Goal: Communication & Community: Ask a question

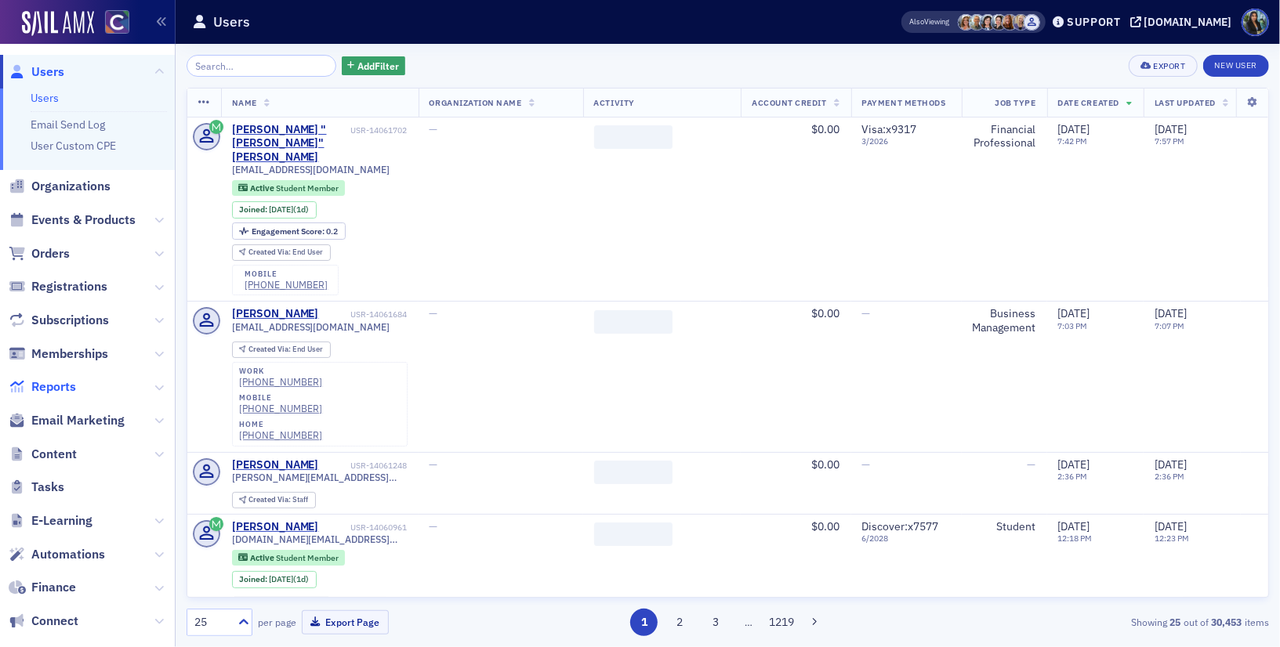
click at [52, 383] on span "Reports" at bounding box center [53, 387] width 45 height 17
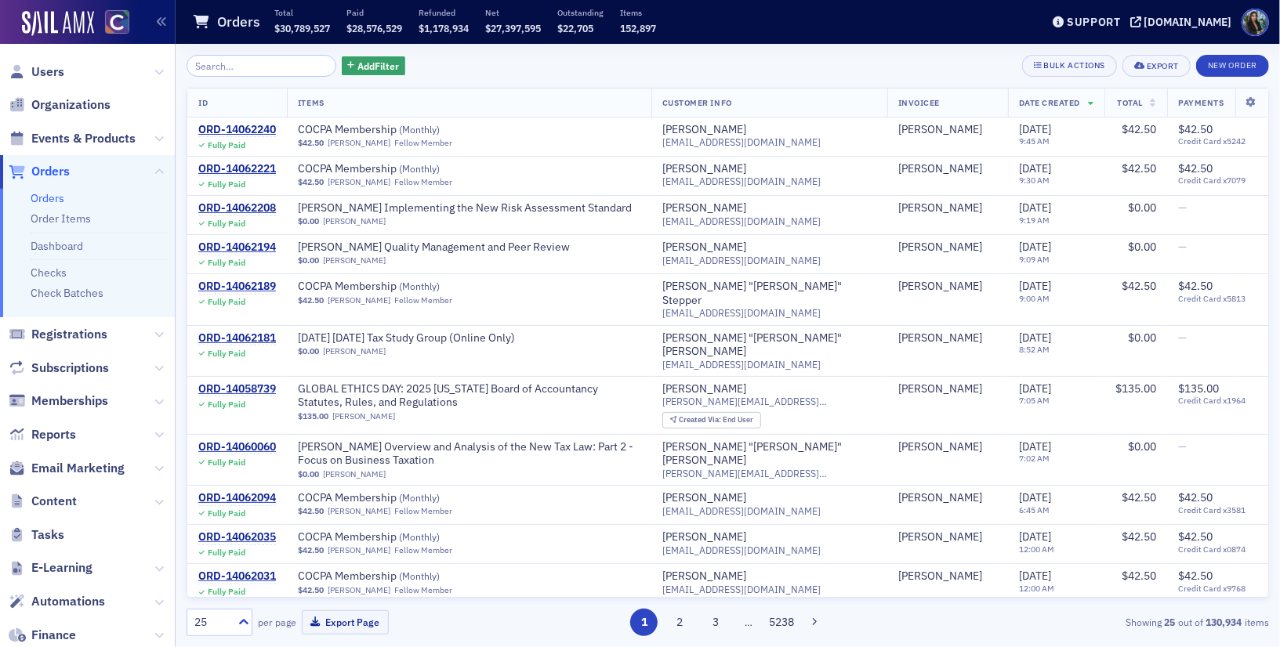
click at [224, 65] on input "search" at bounding box center [262, 66] width 150 height 22
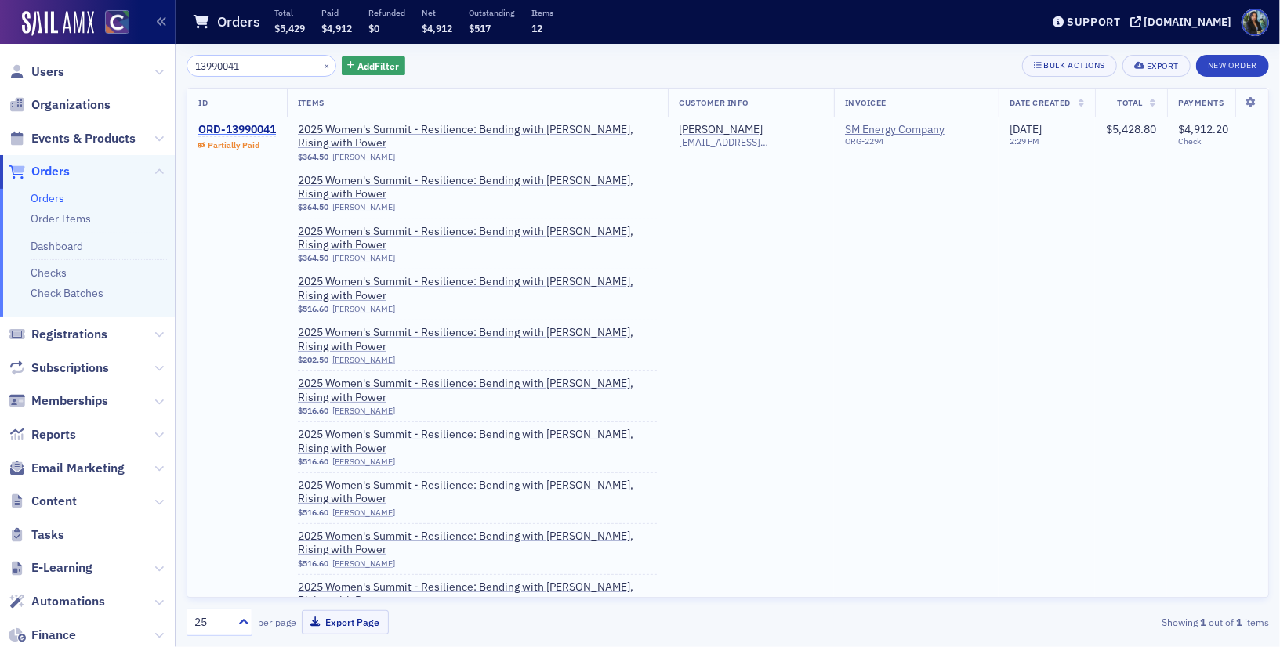
type input "13990041"
click at [253, 129] on div "ORD-13990041" at bounding box center [237, 130] width 78 height 14
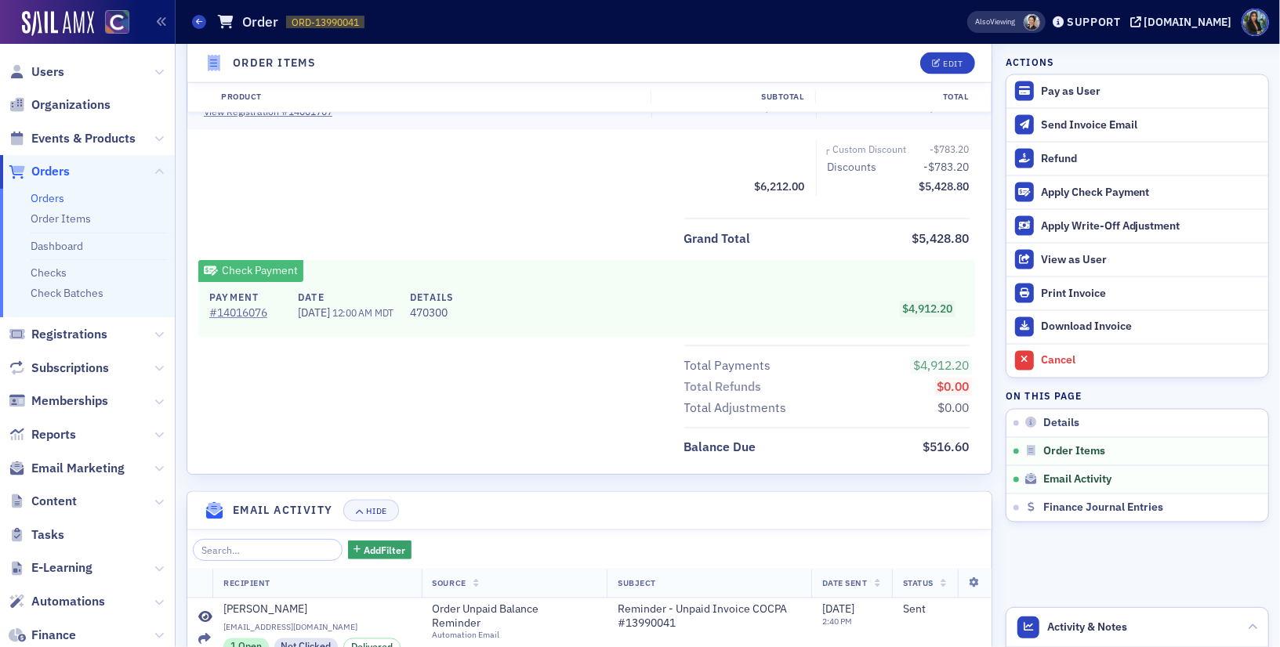
scroll to position [1657, 0]
click at [242, 303] on link "# 14016076" at bounding box center [245, 311] width 72 height 16
click at [1121, 16] on div "Support" at bounding box center [1094, 22] width 54 height 14
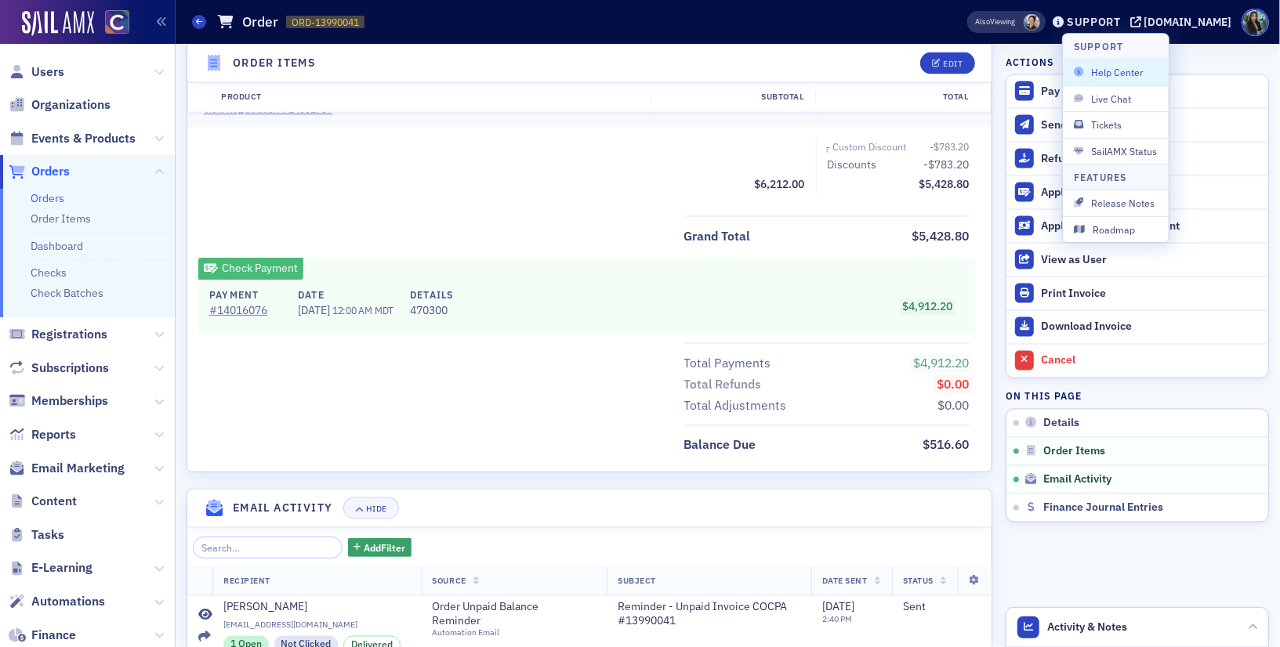
click at [1100, 67] on span "Help Center" at bounding box center [1116, 73] width 84 height 14
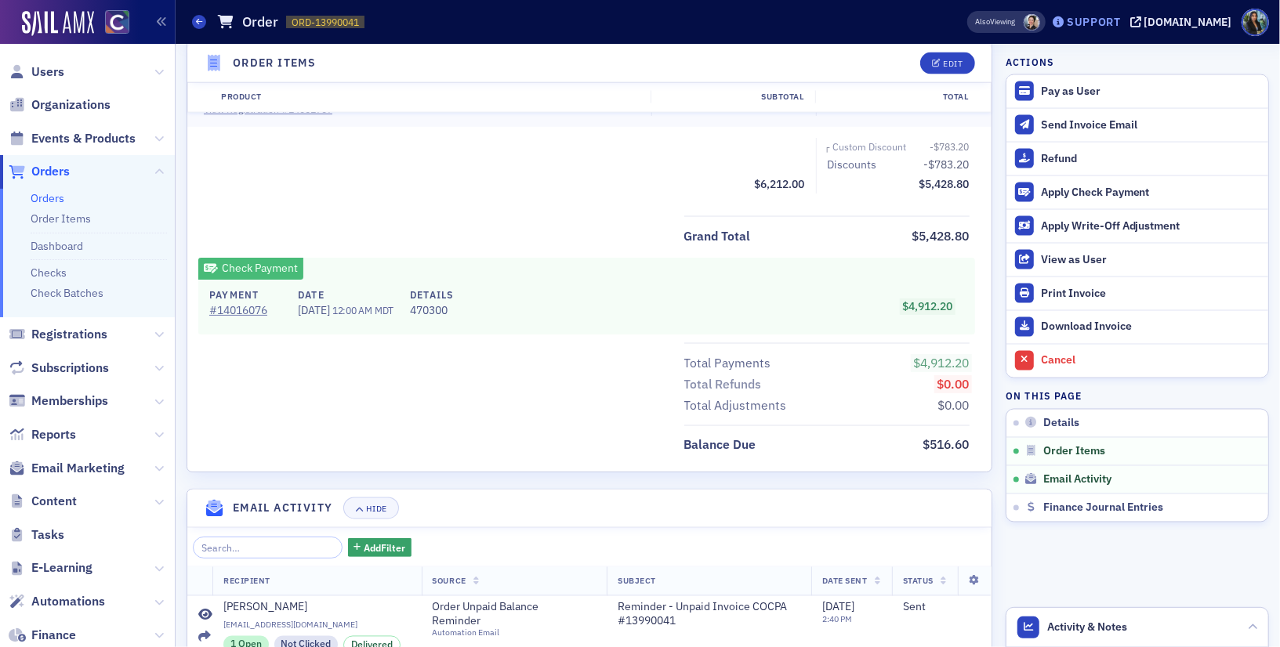
click at [1118, 22] on div "Support" at bounding box center [1094, 22] width 54 height 14
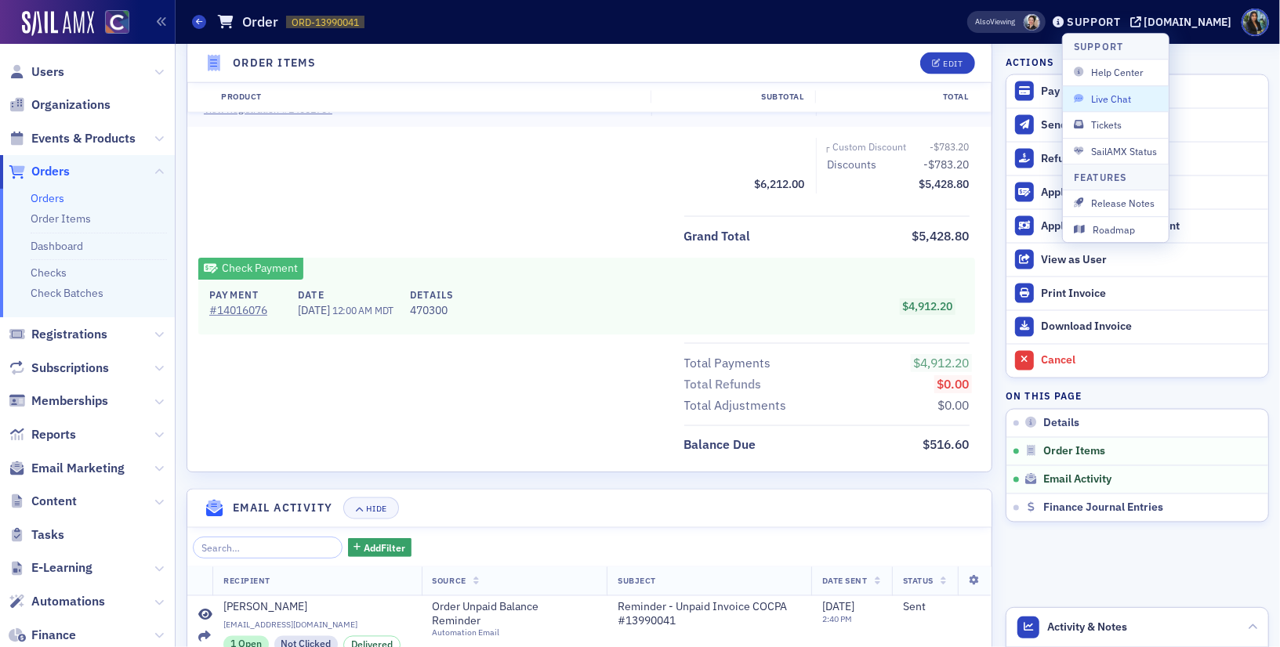
click at [1114, 98] on span "Live Chat" at bounding box center [1116, 99] width 84 height 14
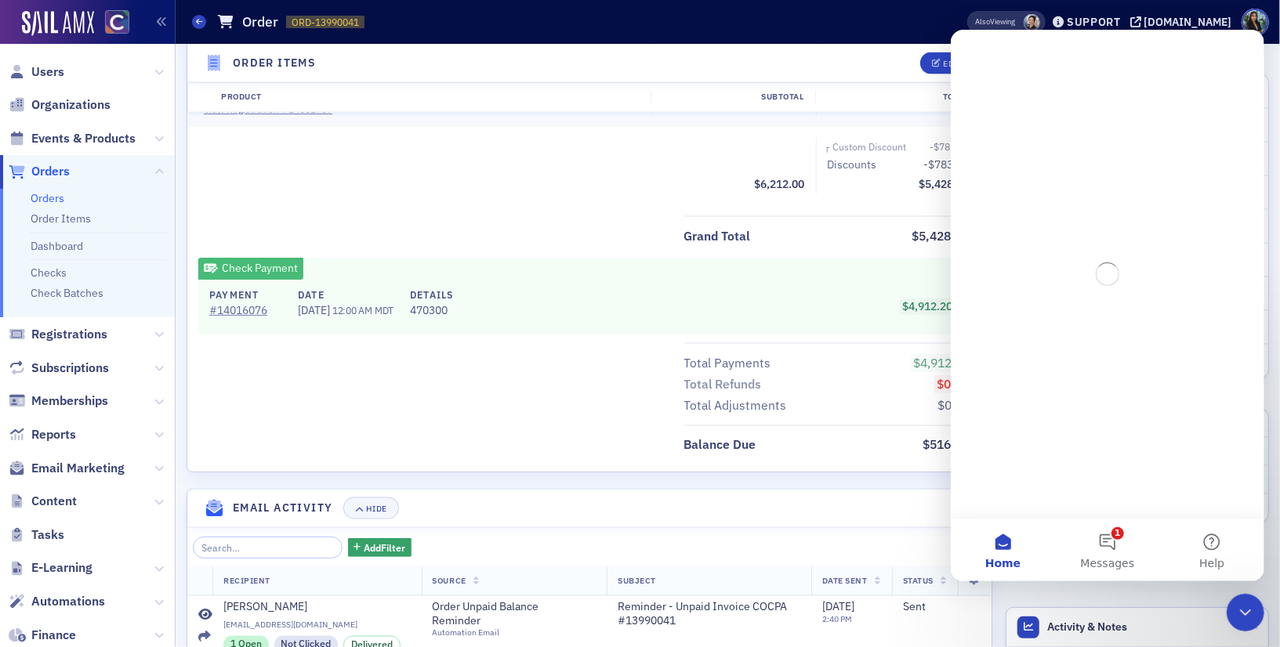
scroll to position [0, 0]
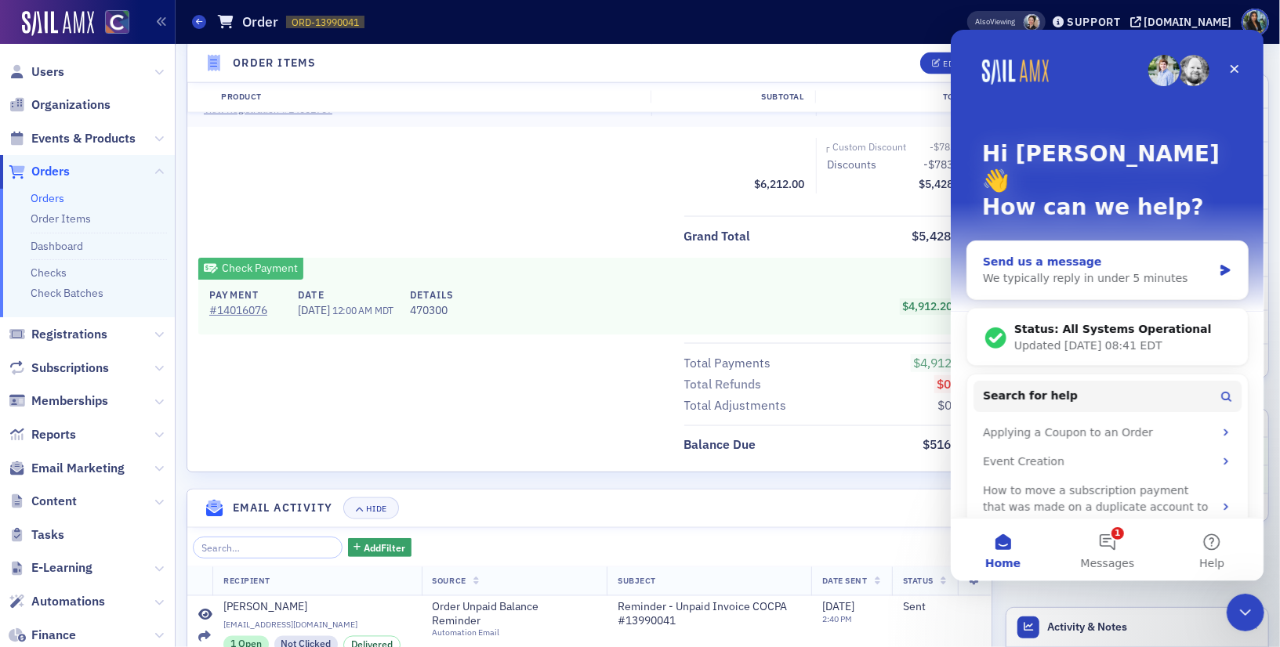
click at [1029, 270] on div "We typically reply in under 5 minutes" at bounding box center [1097, 278] width 230 height 16
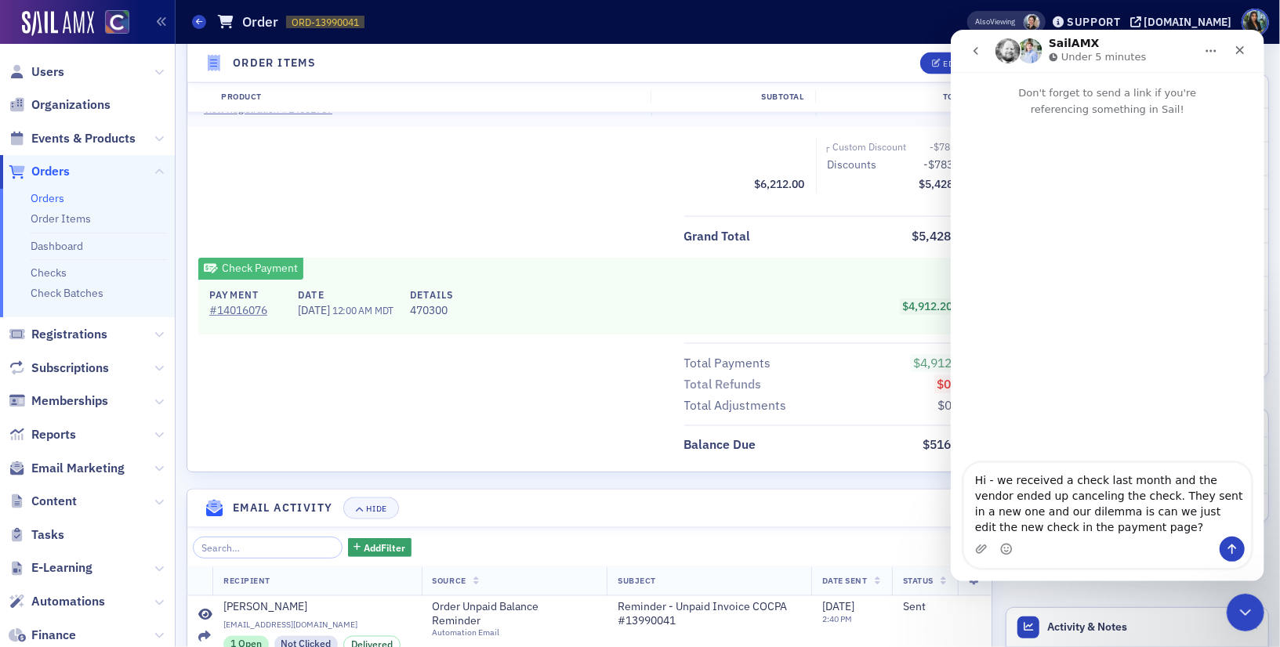
drag, startPoint x: 364, startPoint y: 24, endPoint x: 292, endPoint y: 23, distance: 72.1
click at [292, 23] on span "ORD-13990041 13990041" at bounding box center [325, 22] width 78 height 13
copy span "ORD-13990041"
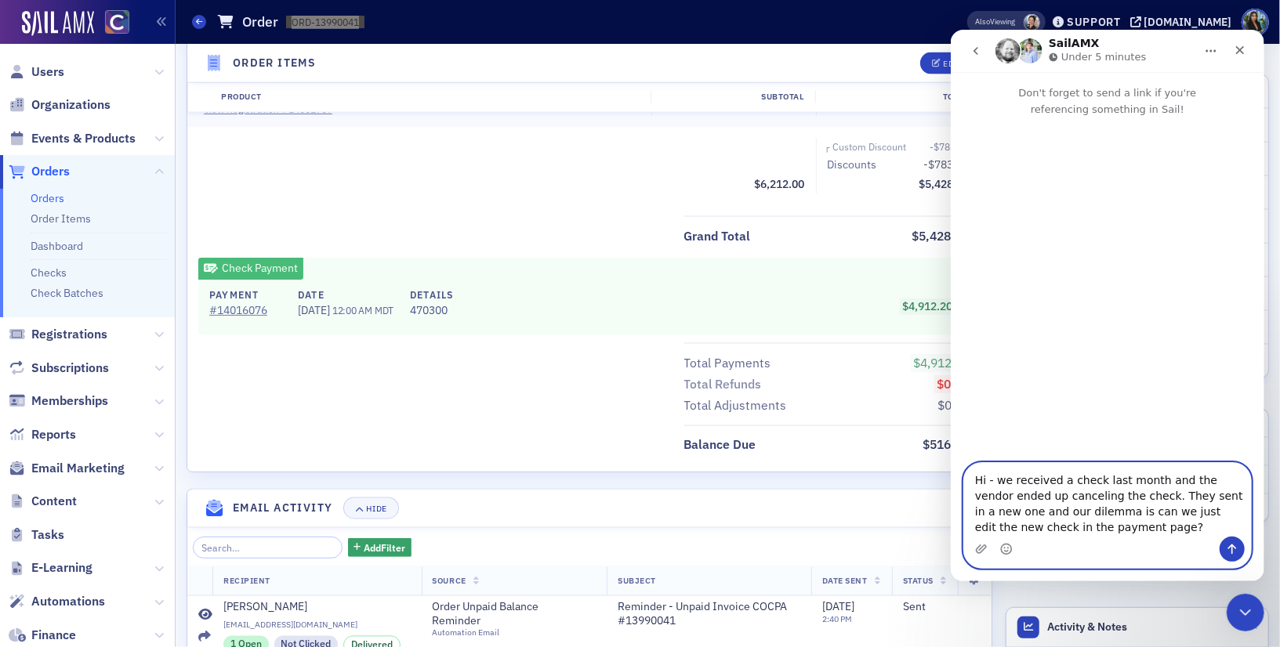
click at [1151, 532] on textarea "Hi - we received a check last month and the vendor ended up canceling the check…" at bounding box center [1106, 500] width 287 height 74
paste textarea "ORD-13990041"
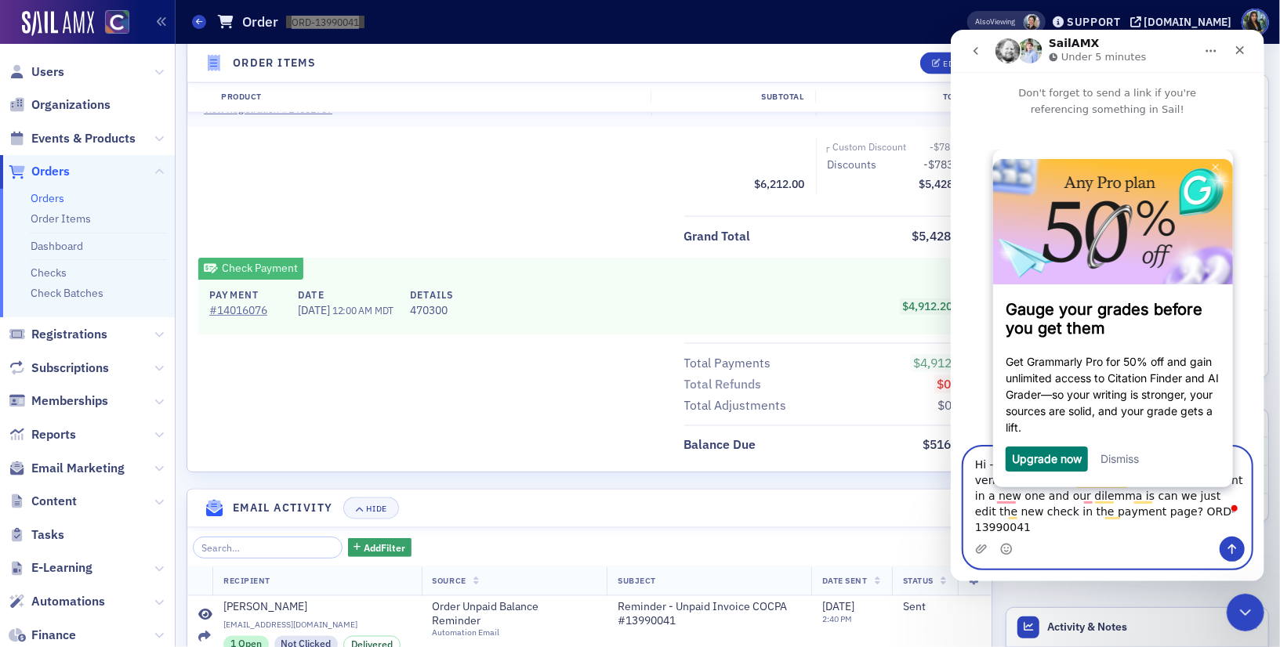
type textarea "Hi - we received a check last month and the vendor ended up canceling the check…"
click at [1235, 544] on icon "Send a message…" at bounding box center [1231, 549] width 13 height 13
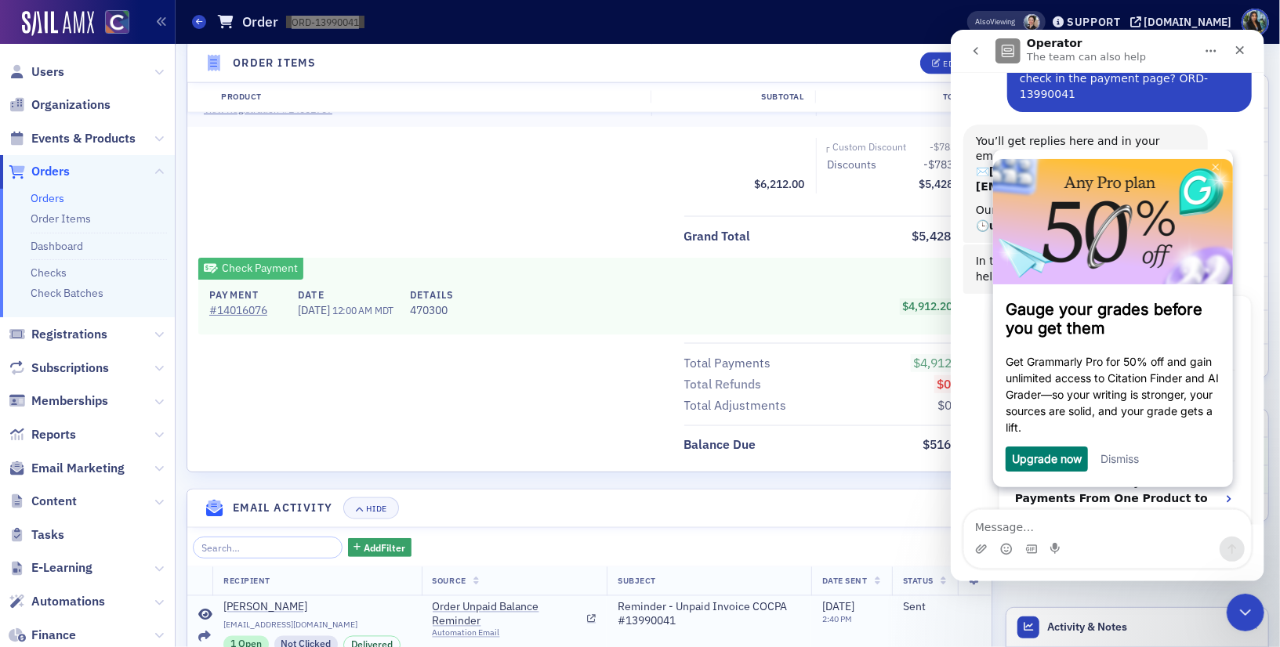
scroll to position [139, 0]
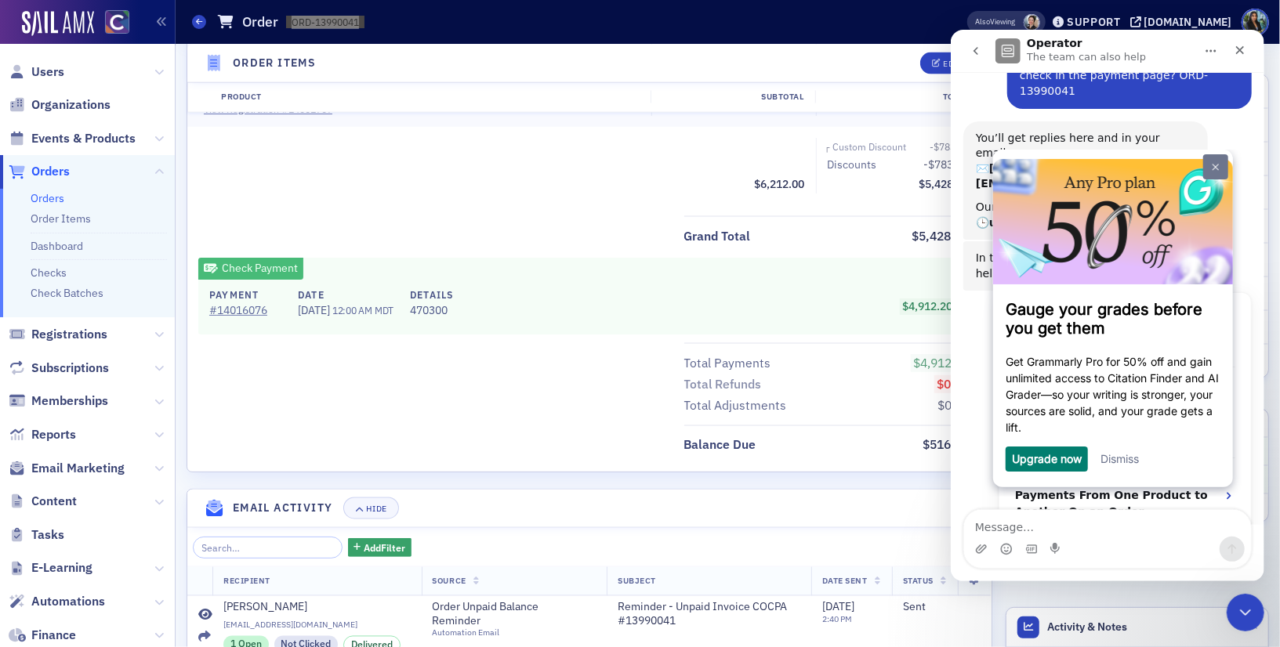
click at [1218, 167] on img at bounding box center [1215, 167] width 6 height 7
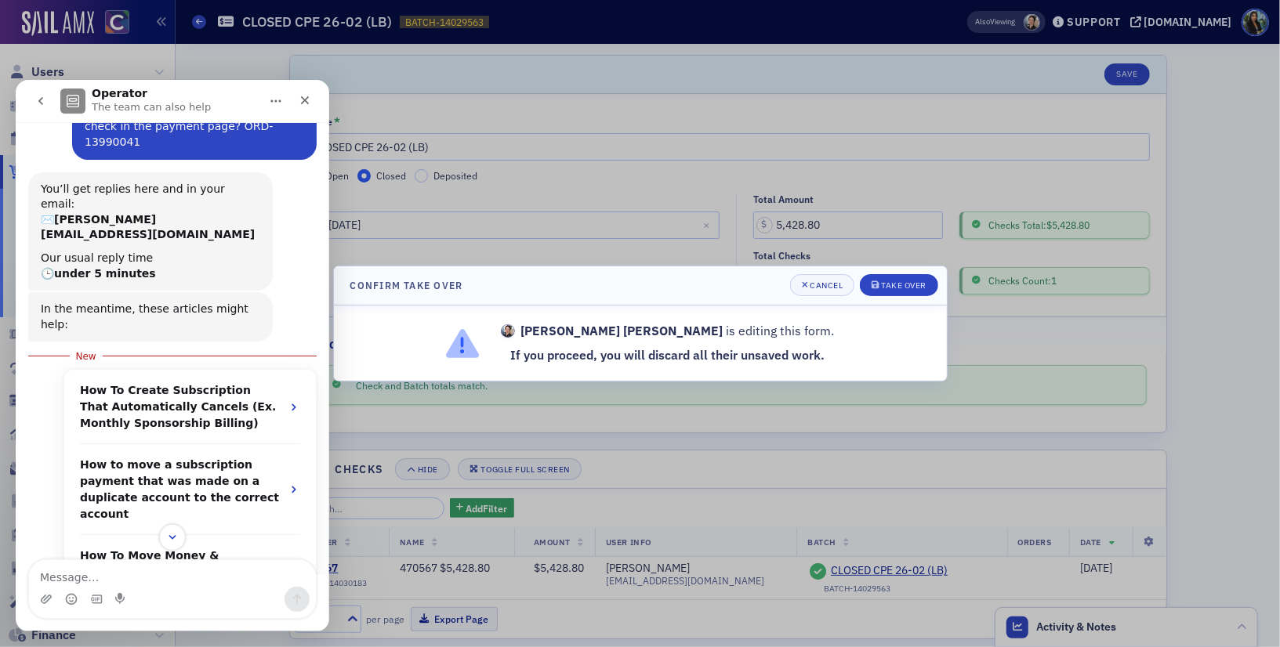
scroll to position [165, 0]
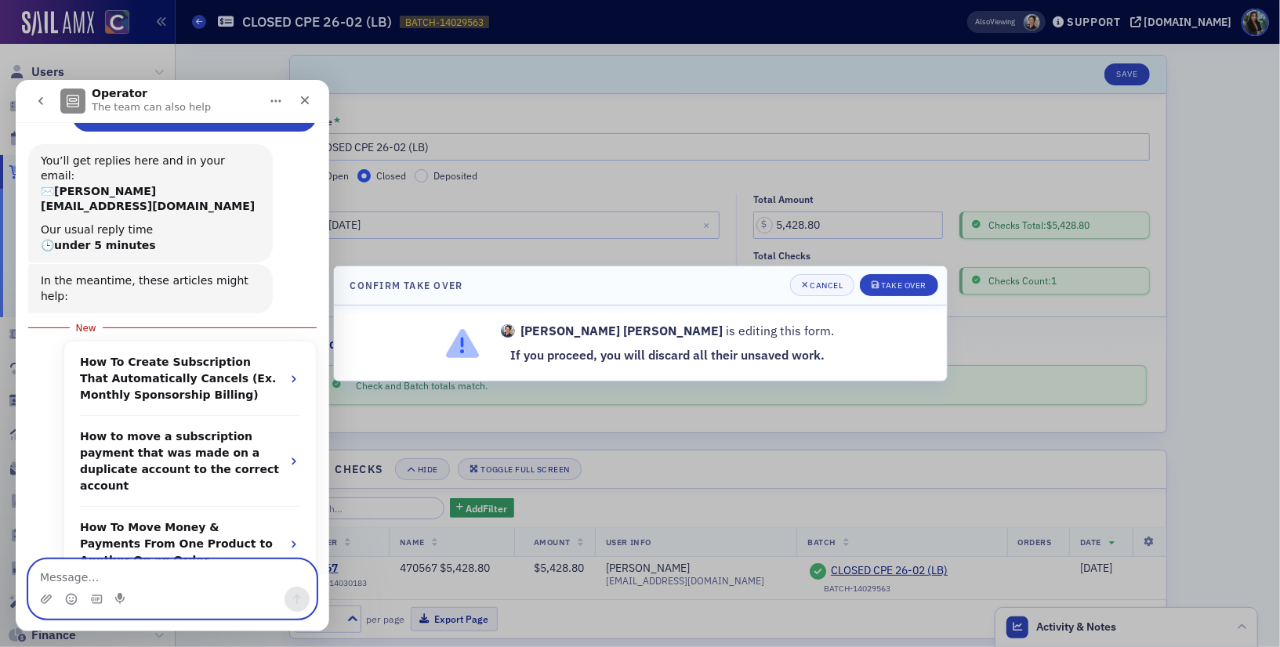
click at [82, 574] on textarea "Message…" at bounding box center [172, 573] width 287 height 27
paste textarea "[URL][DOMAIN_NAME]"
type textarea "this is the batch that needs to be canceled https://cocpa.org/staff/orders/batc…"
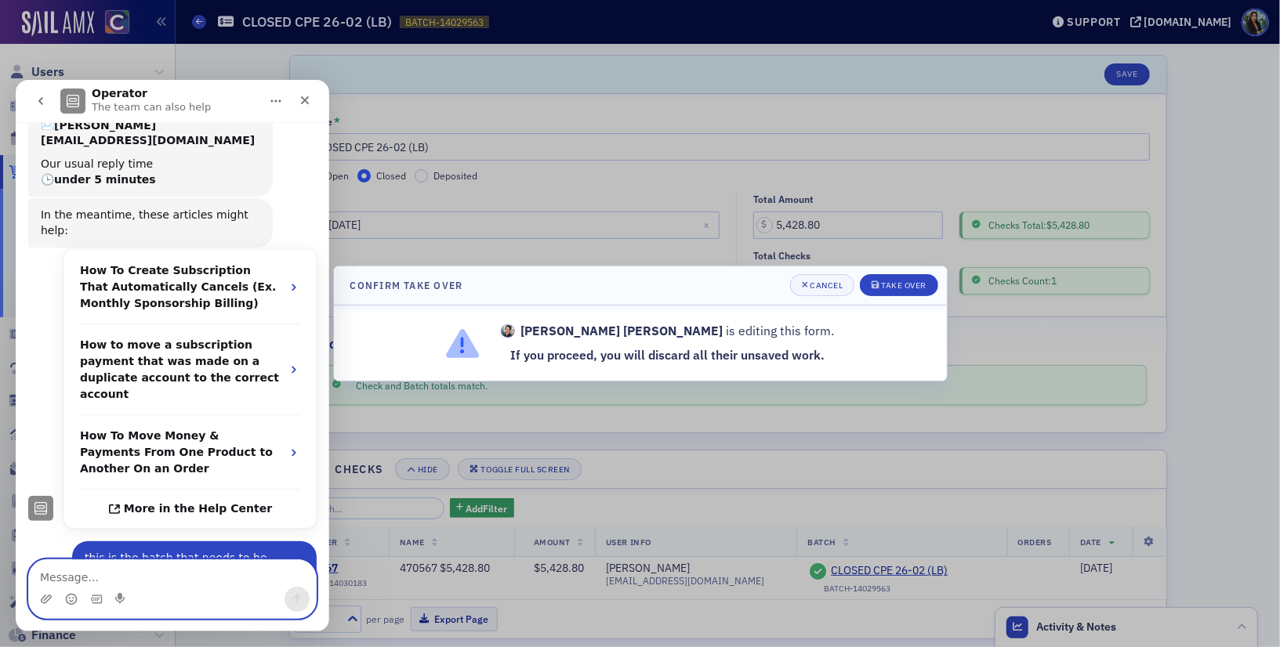
scroll to position [231, 0]
click at [309, 95] on icon "Close" at bounding box center [305, 99] width 13 height 13
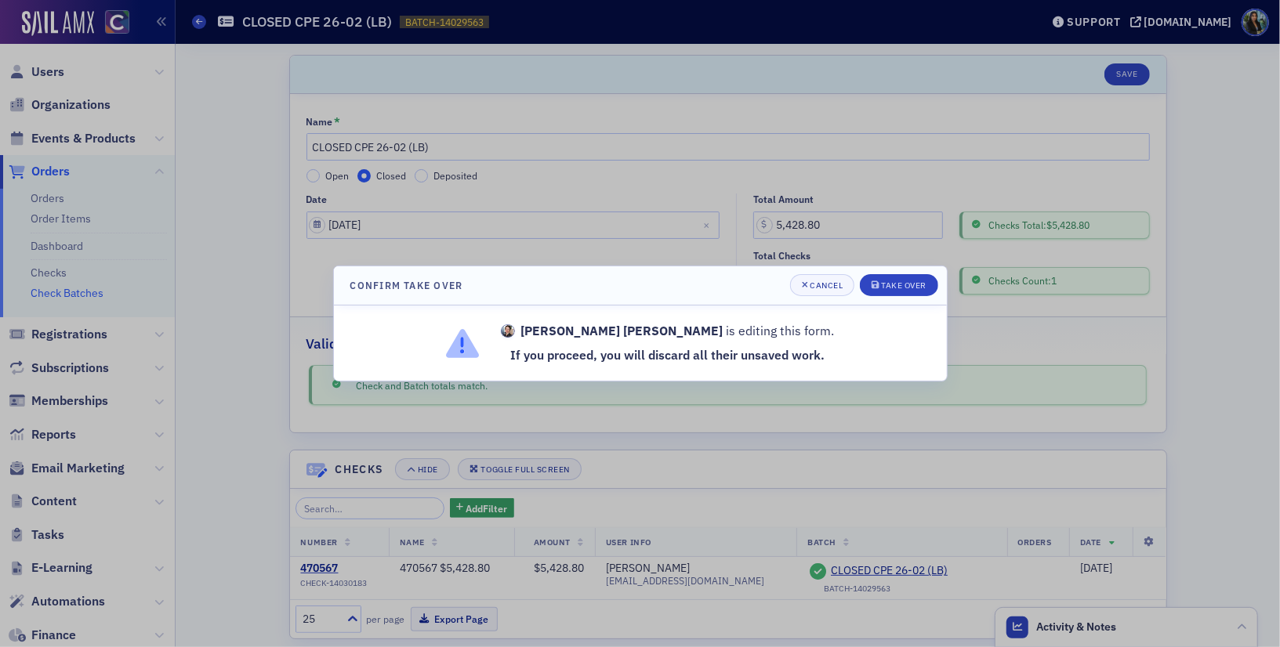
scroll to position [257, 0]
click at [810, 293] on button "Cancel" at bounding box center [822, 285] width 65 height 22
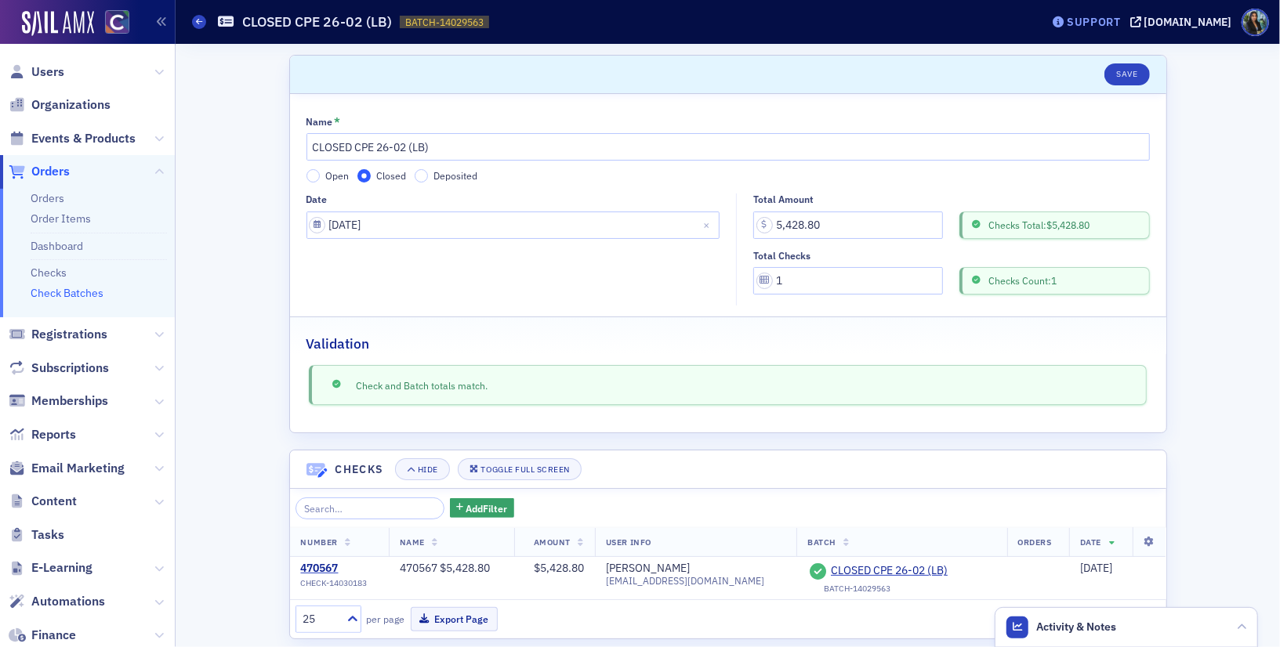
click at [1121, 18] on div "Support" at bounding box center [1094, 22] width 54 height 14
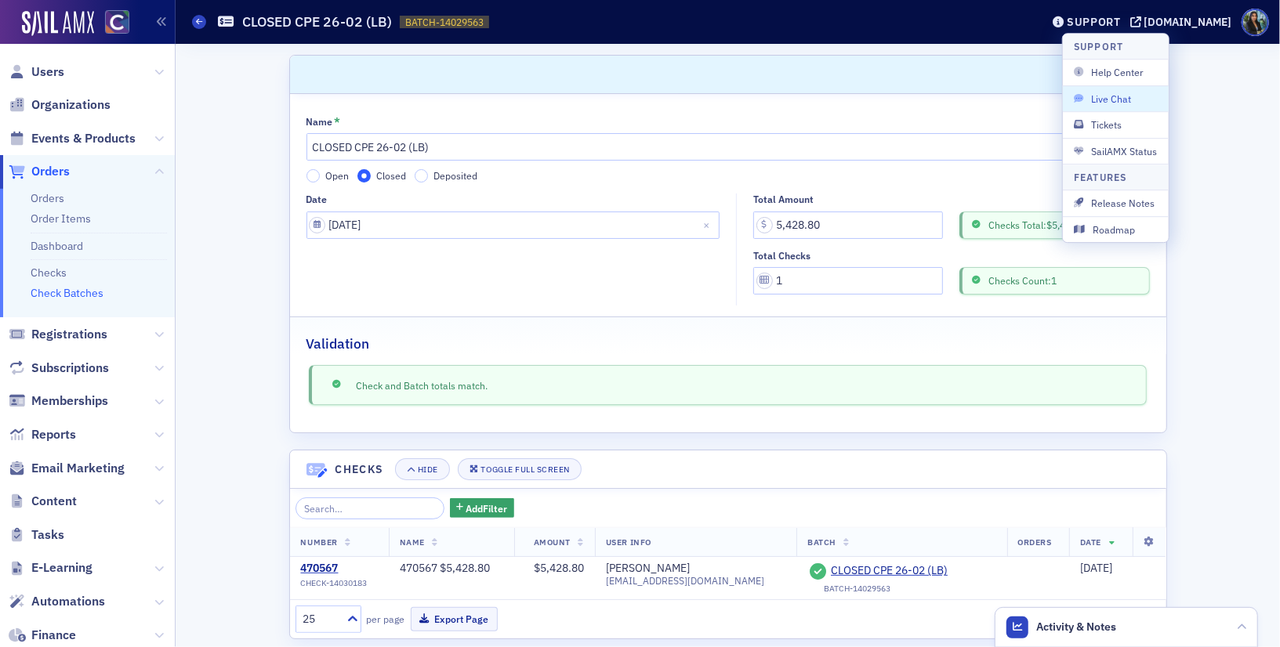
click at [1106, 93] on span "Live Chat" at bounding box center [1116, 99] width 84 height 14
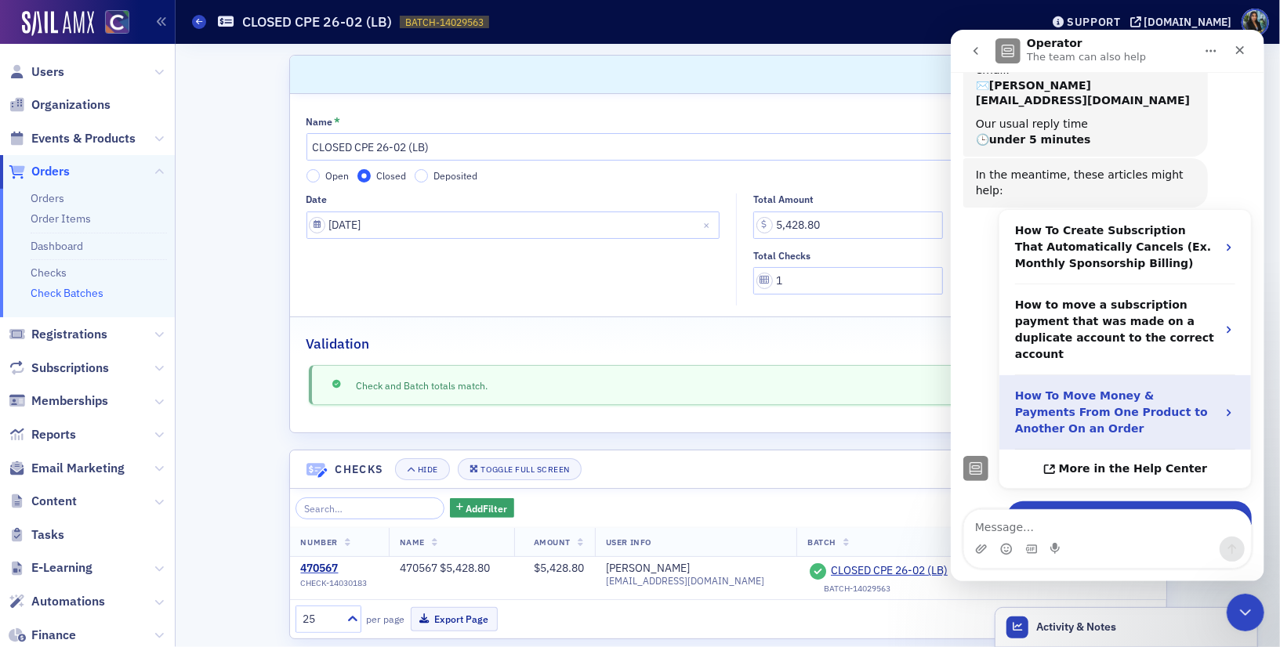
scroll to position [231, 0]
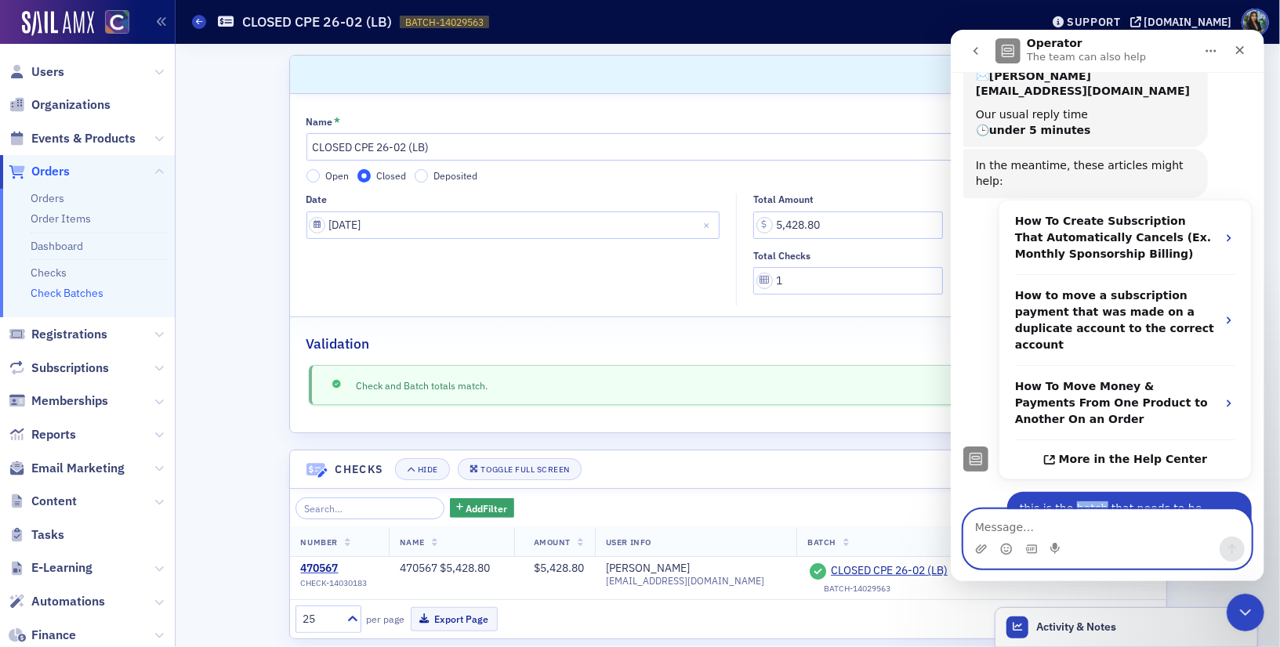
click at [986, 527] on textarea "Message…" at bounding box center [1106, 523] width 287 height 27
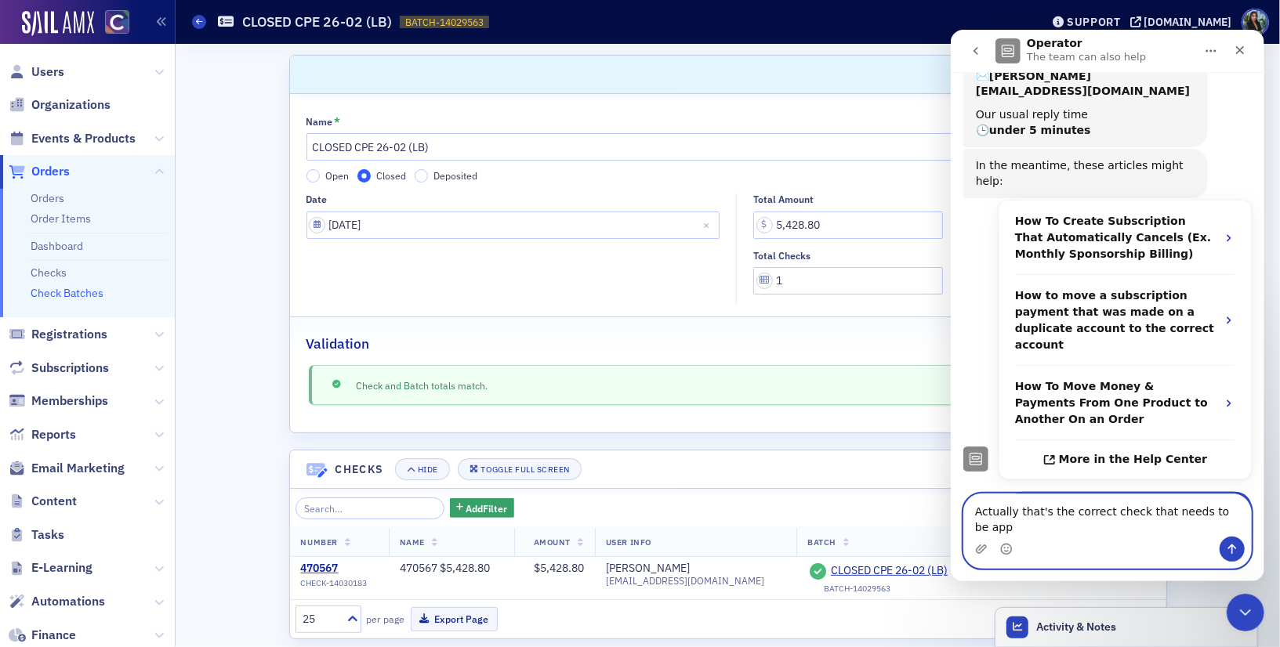
scroll to position [247, 0]
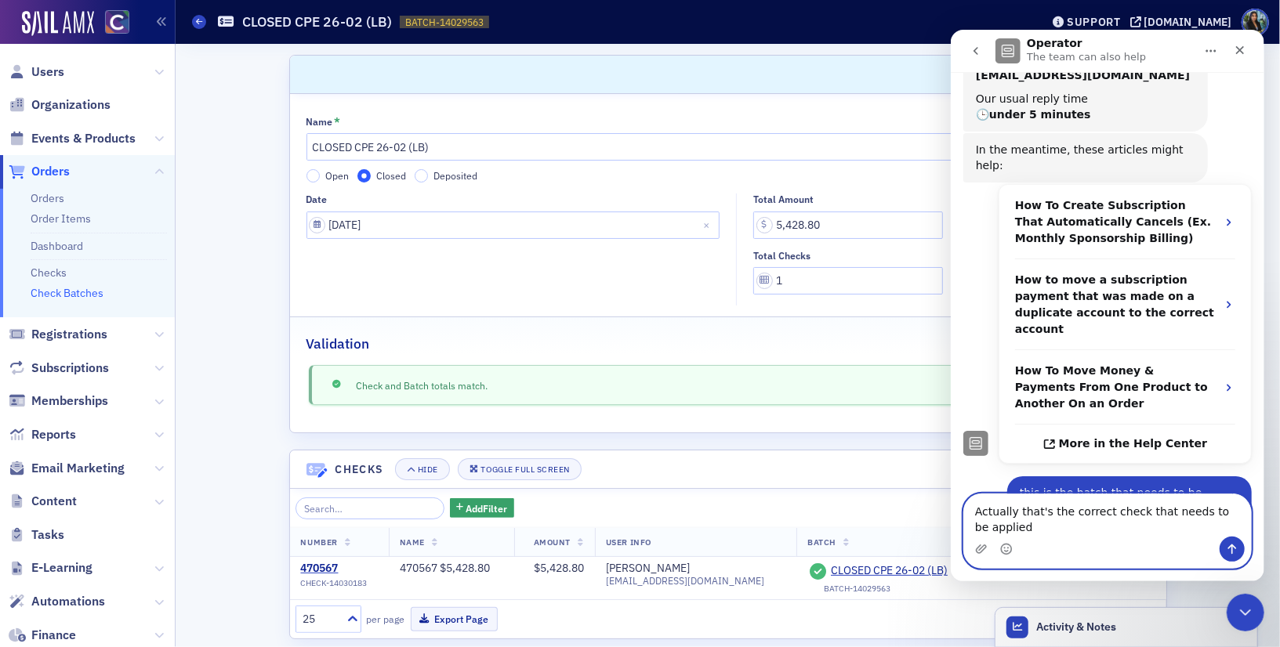
type textarea "Actually that's the correct check that needs to be applied."
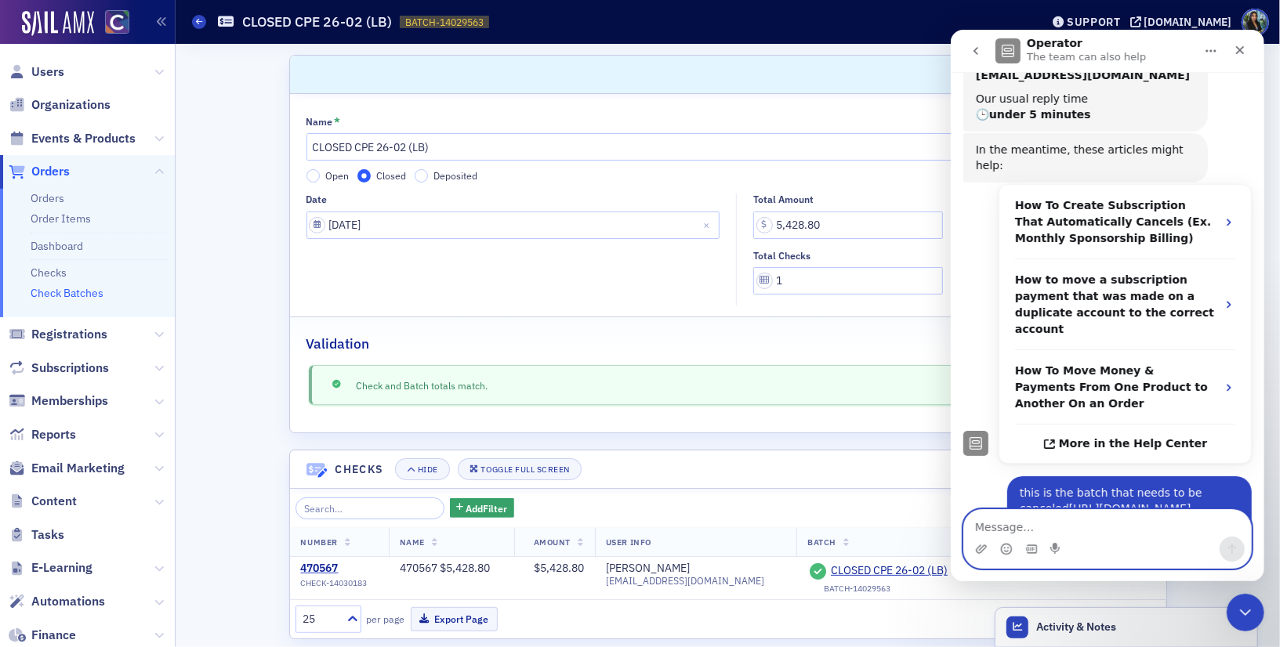
scroll to position [282, 0]
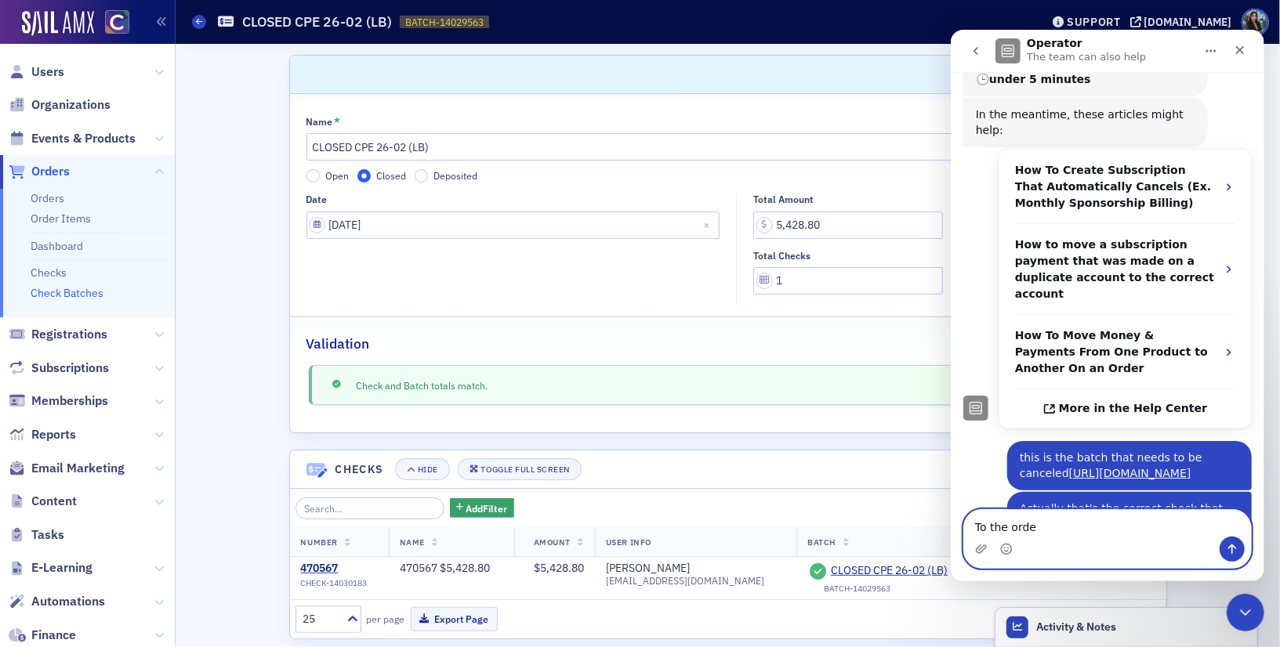
type textarea "To the order"
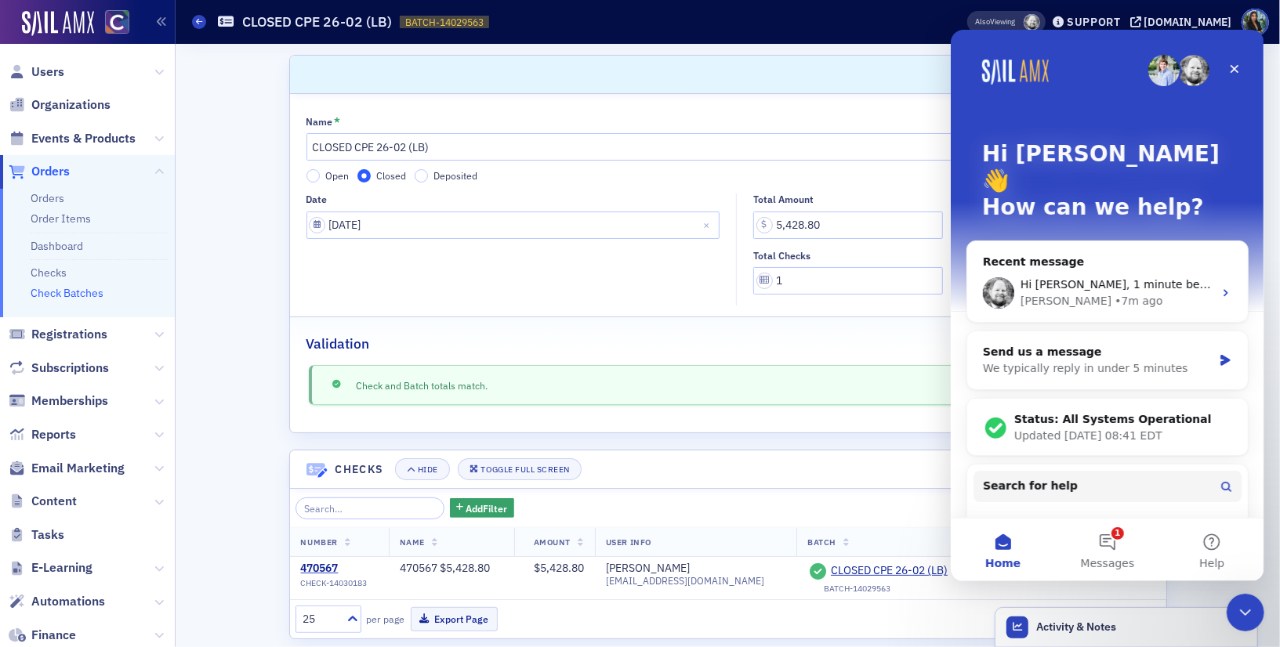
scroll to position [0, 0]
click at [1134, 278] on span "Hi Brenda, 1 minute before you deleted anything" at bounding box center [1180, 284] width 321 height 13
click at [1075, 278] on span "Hi Brenda, 1 minute before you deleted anything" at bounding box center [1180, 284] width 321 height 13
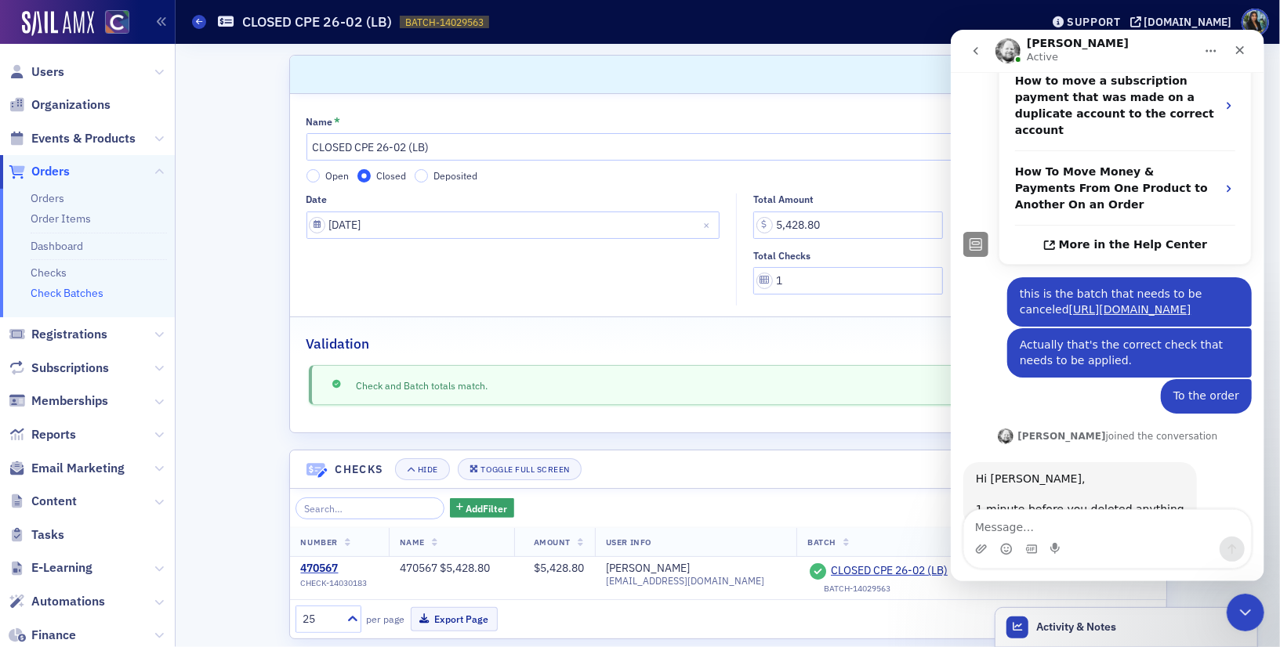
scroll to position [448, 0]
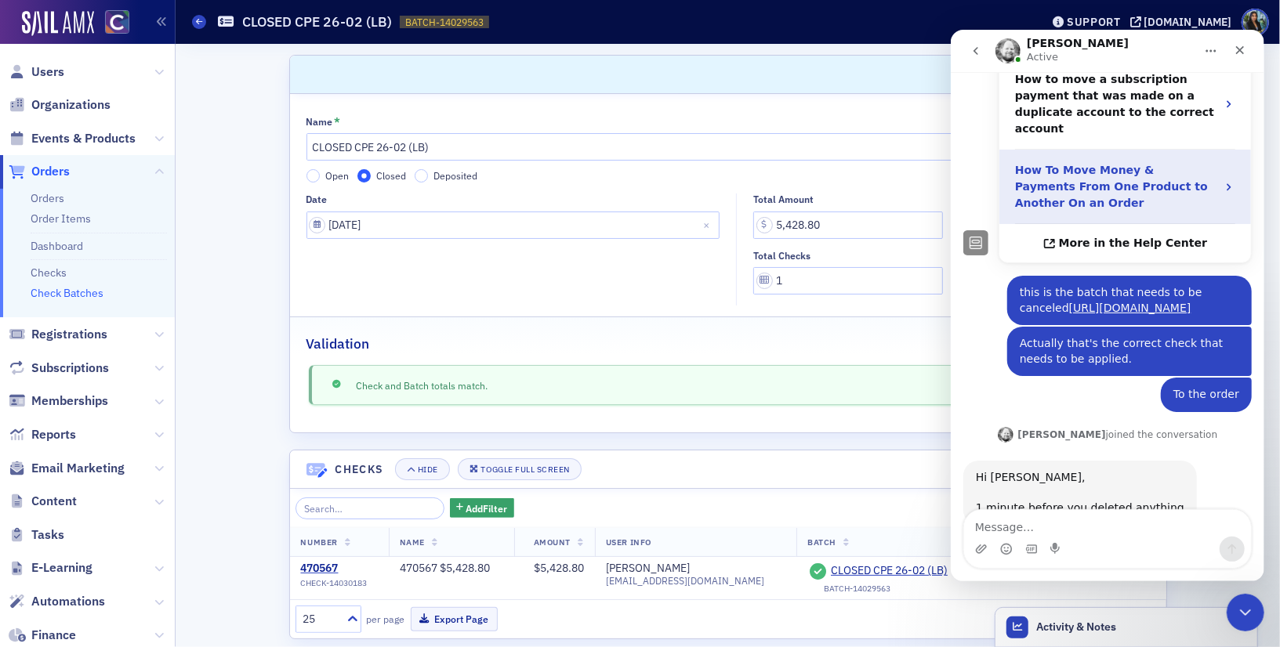
type textarea "b"
